Goal: Transaction & Acquisition: Purchase product/service

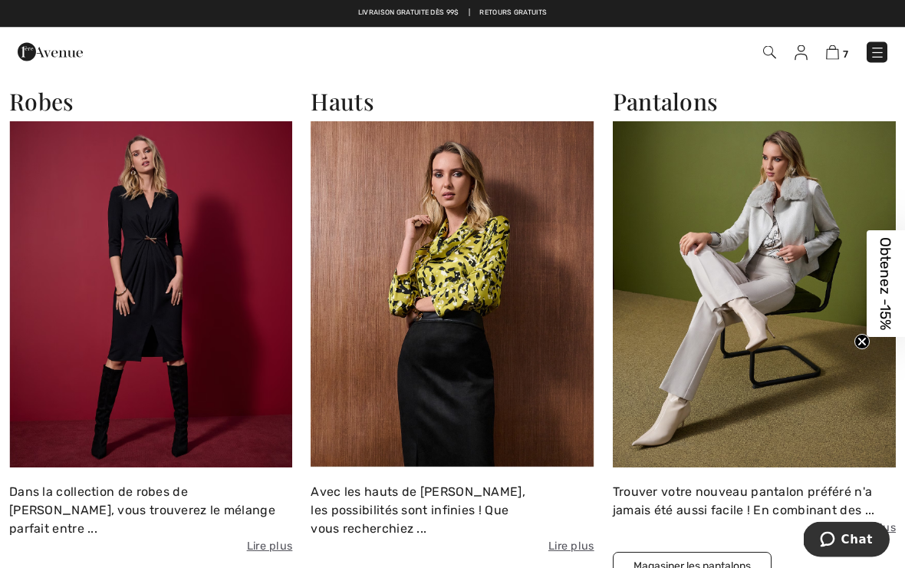
scroll to position [1189, 0]
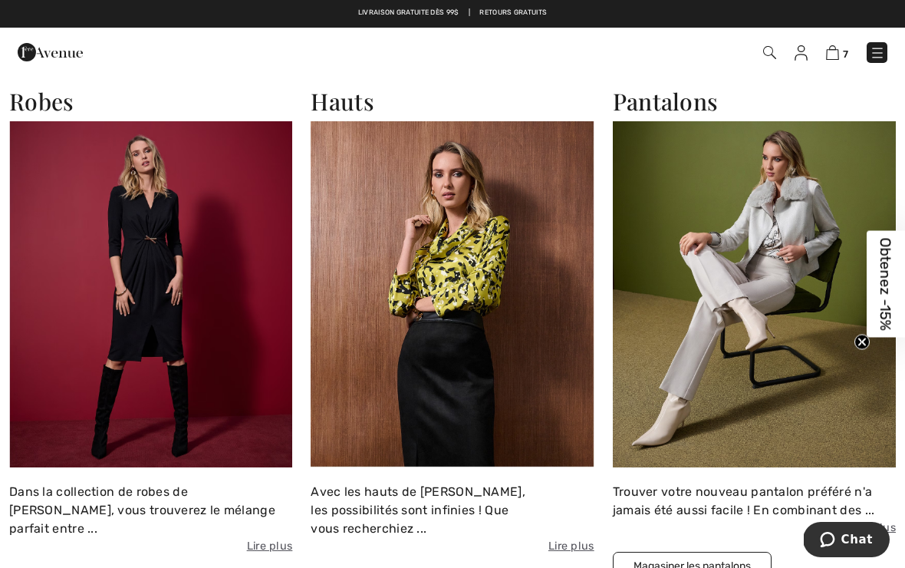
click at [427, 338] on img at bounding box center [452, 294] width 283 height 346
click at [440, 308] on img at bounding box center [452, 294] width 283 height 346
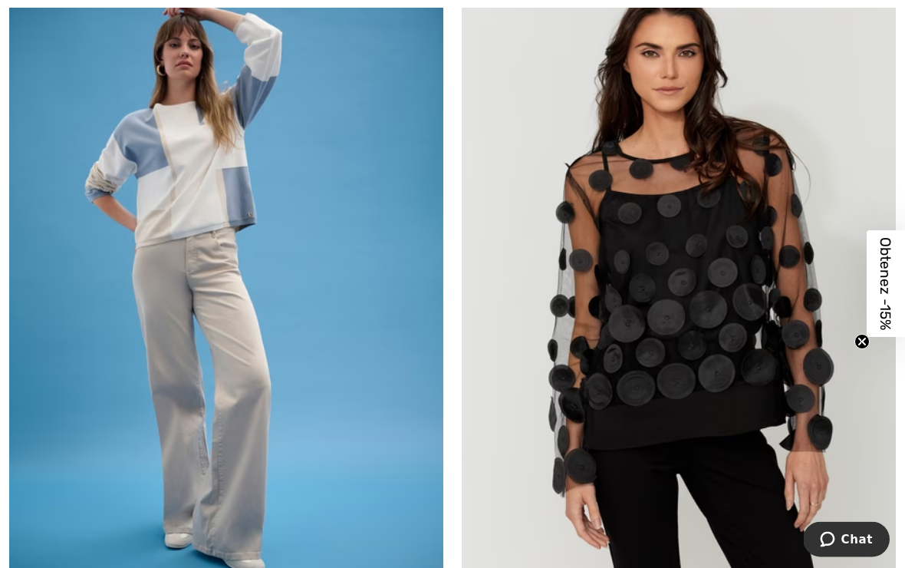
scroll to position [4826, 0]
click at [189, 227] on img at bounding box center [226, 289] width 434 height 651
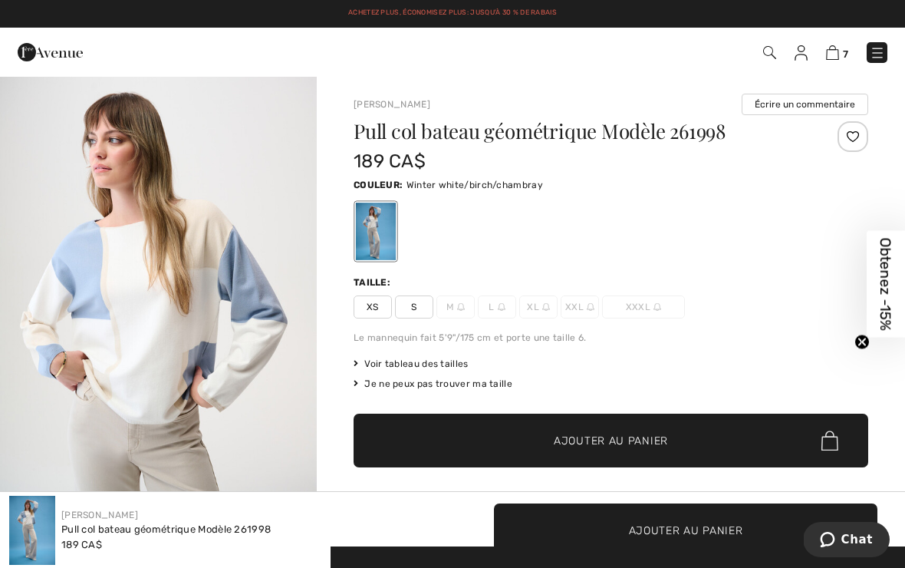
click at [444, 427] on span "✔ Ajouté au panier Ajouter au panier" at bounding box center [611, 441] width 515 height 54
